Goal: Find specific page/section: Find specific page/section

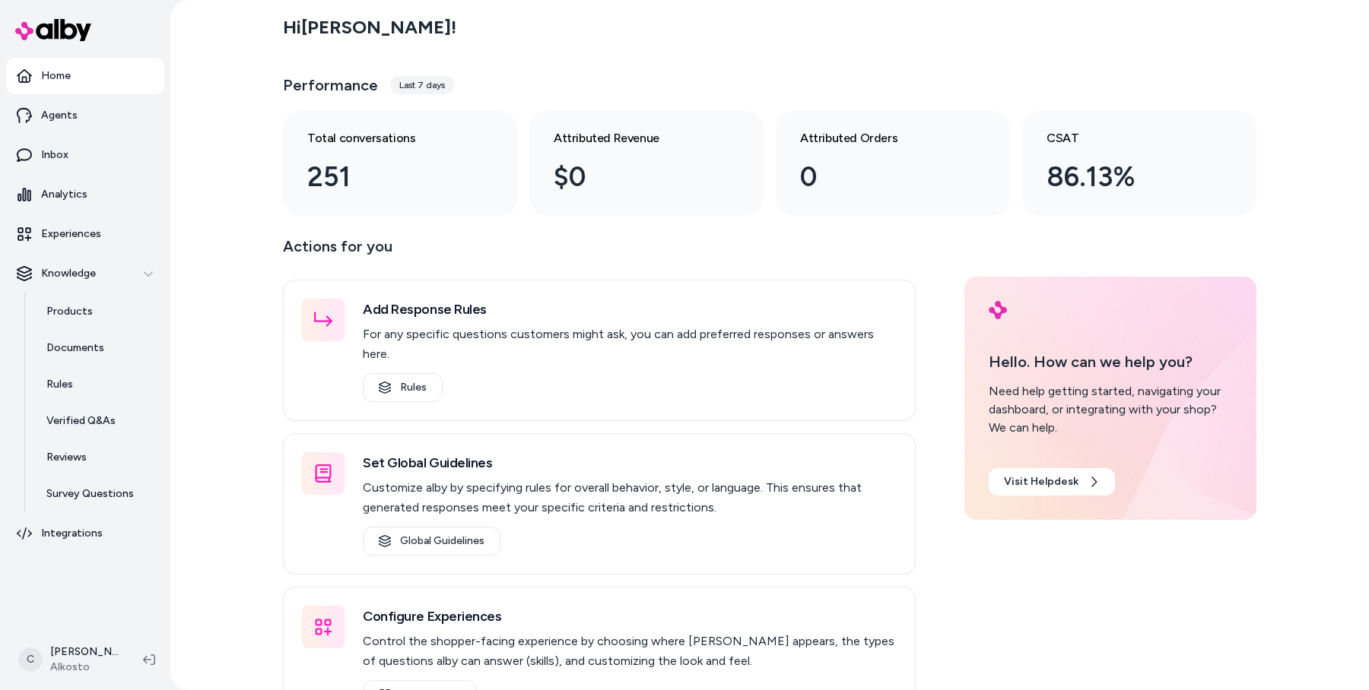
click at [726, 408] on div "Add Response Rules For any specific questions customers might ask, you can add …" at bounding box center [599, 504] width 633 height 449
click at [103, 232] on link "Experiences" at bounding box center [85, 234] width 158 height 36
click at [112, 237] on link "Experiences" at bounding box center [85, 234] width 158 height 36
click at [65, 238] on p "Experiences" at bounding box center [71, 234] width 60 height 15
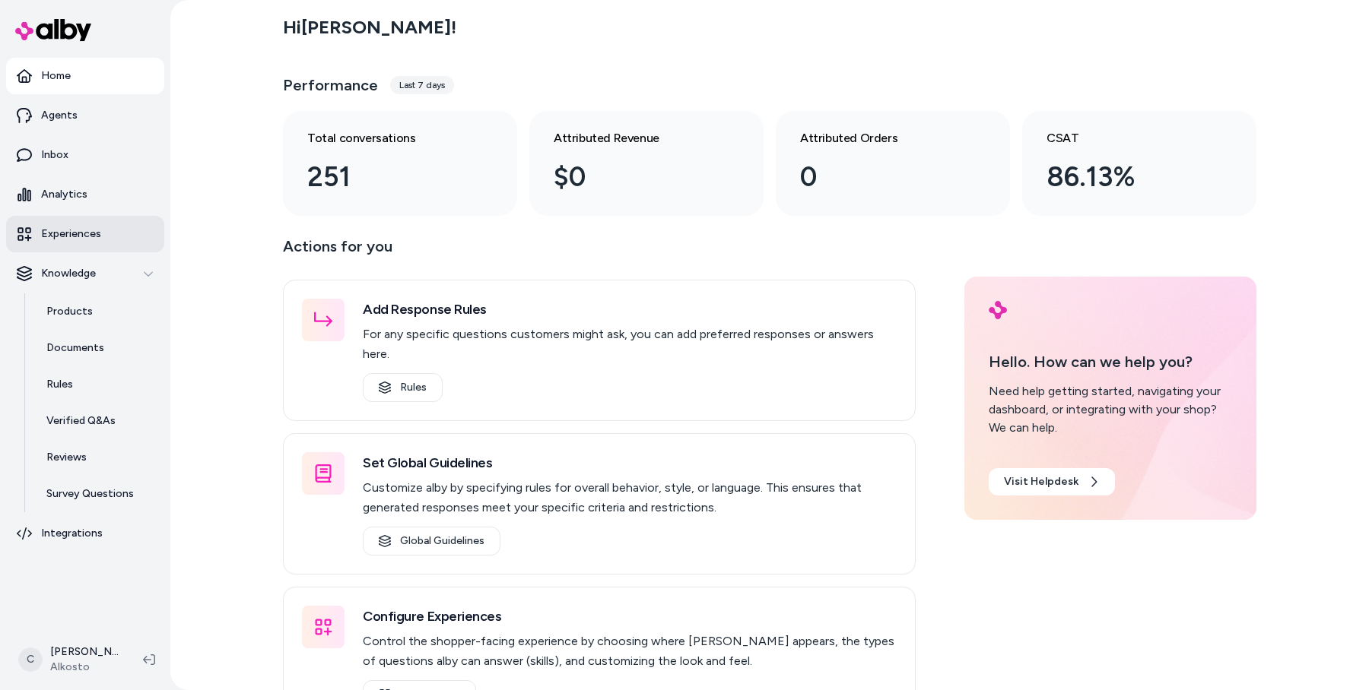
click at [49, 238] on p "Experiences" at bounding box center [71, 234] width 60 height 15
click at [77, 115] on link "Agents" at bounding box center [85, 115] width 158 height 36
click at [94, 107] on link "Agents" at bounding box center [85, 115] width 158 height 36
